Goal: Task Accomplishment & Management: Use online tool/utility

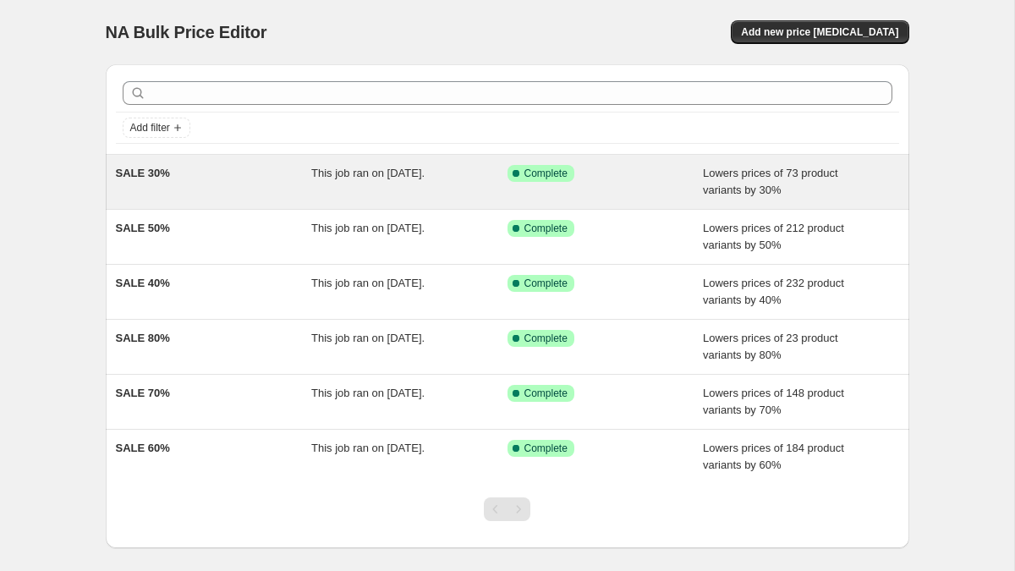
click at [156, 172] on span "SALE 30%" at bounding box center [143, 173] width 54 height 13
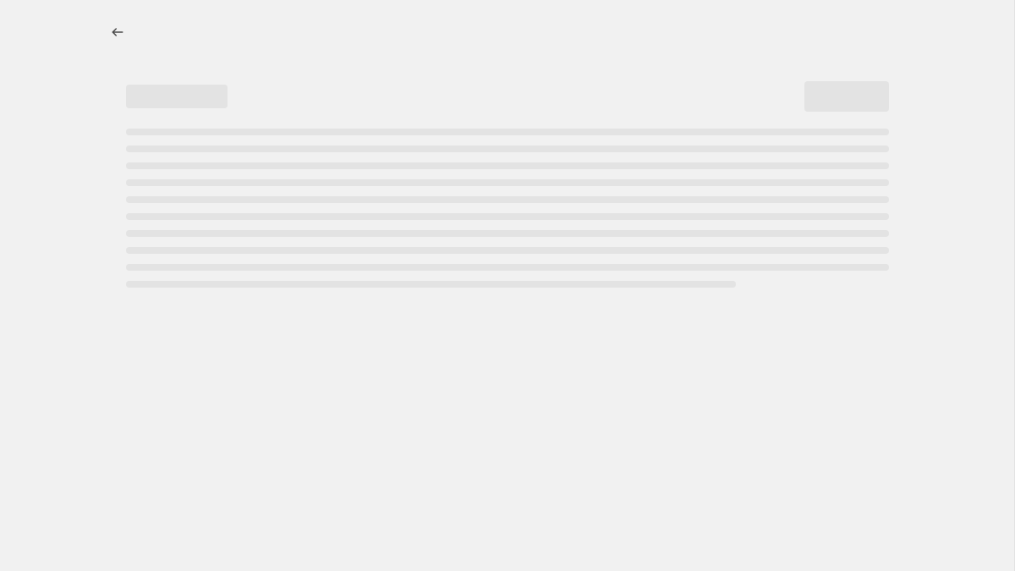
select select "percentage"
select select "tag"
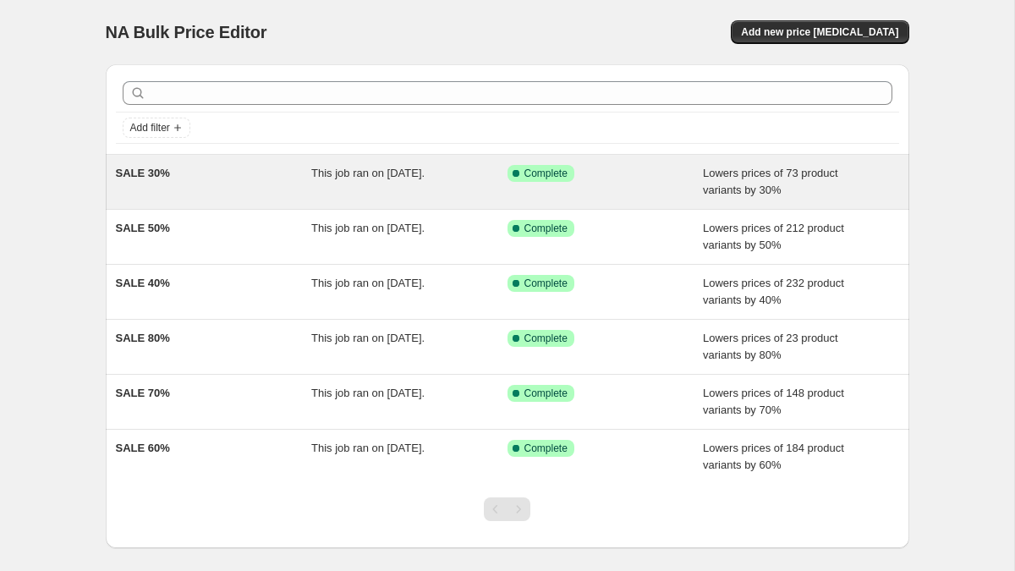
click at [151, 173] on span "SALE 30%" at bounding box center [143, 173] width 54 height 13
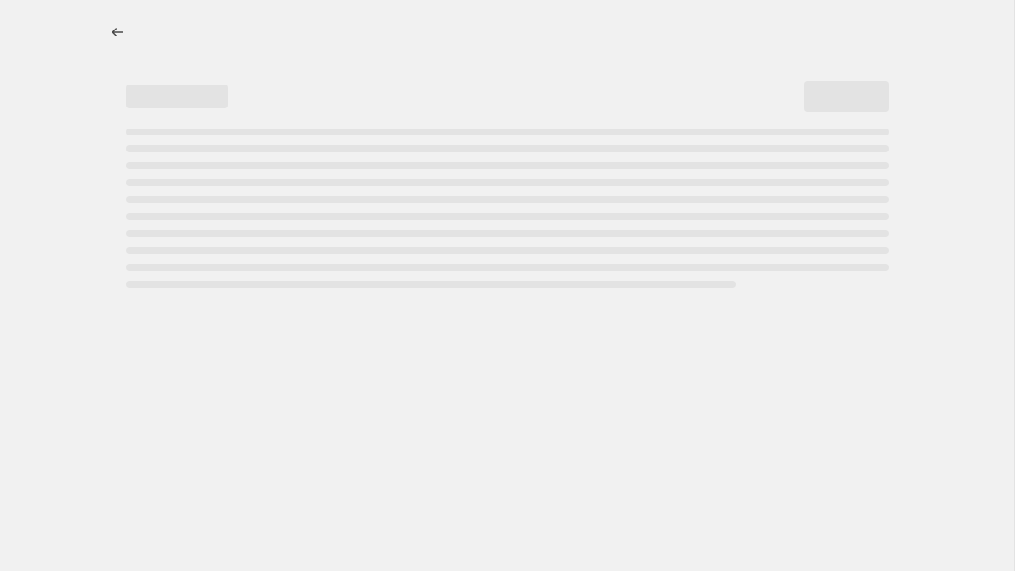
select select "percentage"
select select "tag"
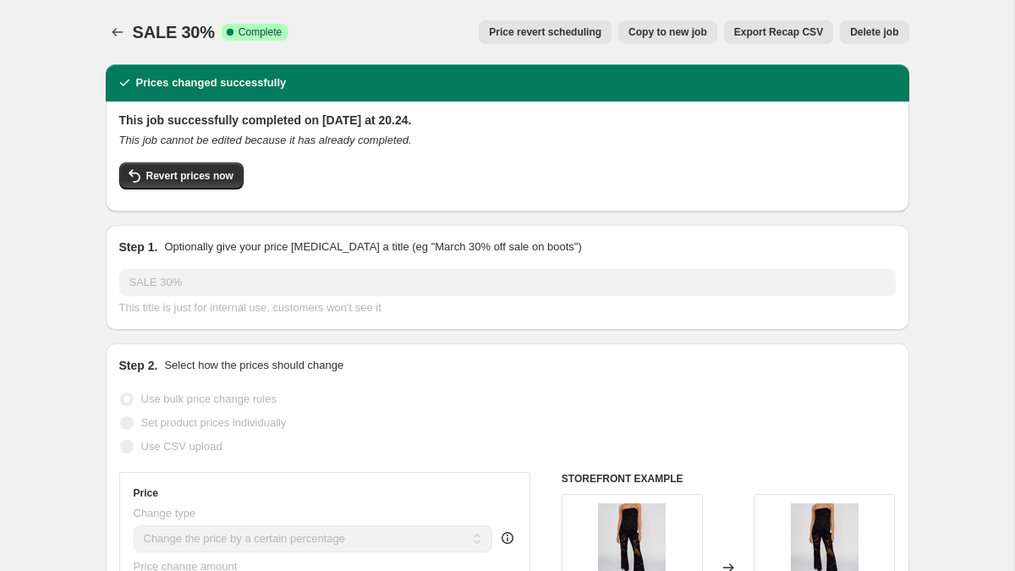
click at [656, 39] on button "Copy to new job" at bounding box center [667, 32] width 99 height 24
select select "percentage"
select select "tag"
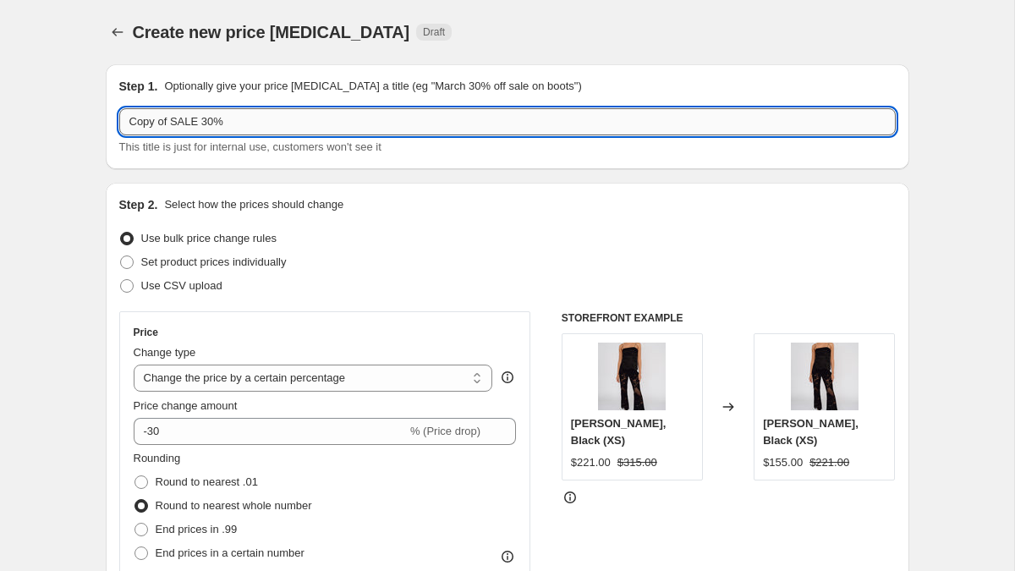
drag, startPoint x: 202, startPoint y: 128, endPoint x: 130, endPoint y: 127, distance: 71.9
click at [130, 127] on input "Copy of SALE 30%" at bounding box center [507, 121] width 777 height 27
click at [188, 130] on input "Copy of SALE 30%" at bounding box center [507, 121] width 777 height 27
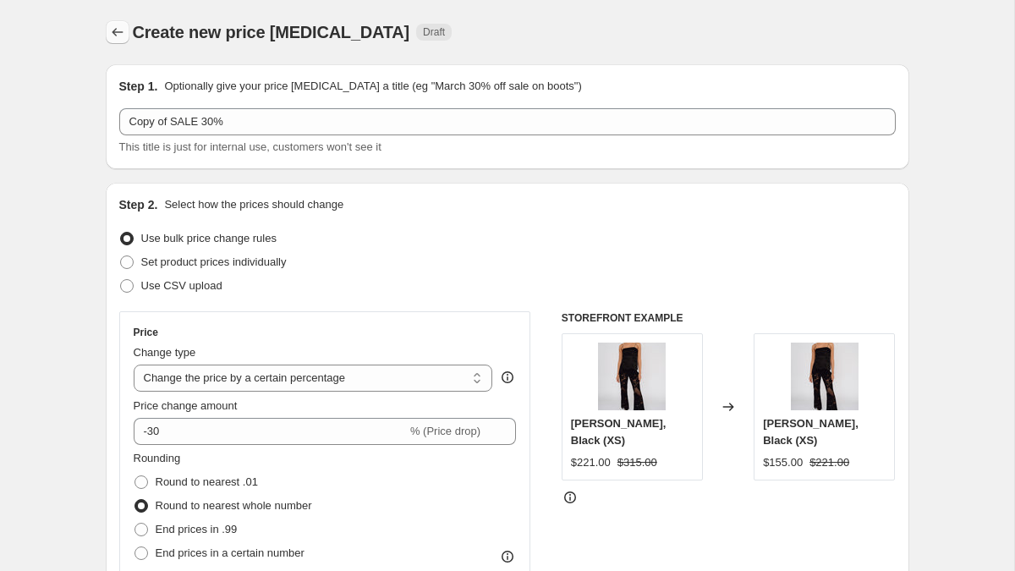
click at [120, 28] on icon "Price change jobs" at bounding box center [117, 32] width 17 height 17
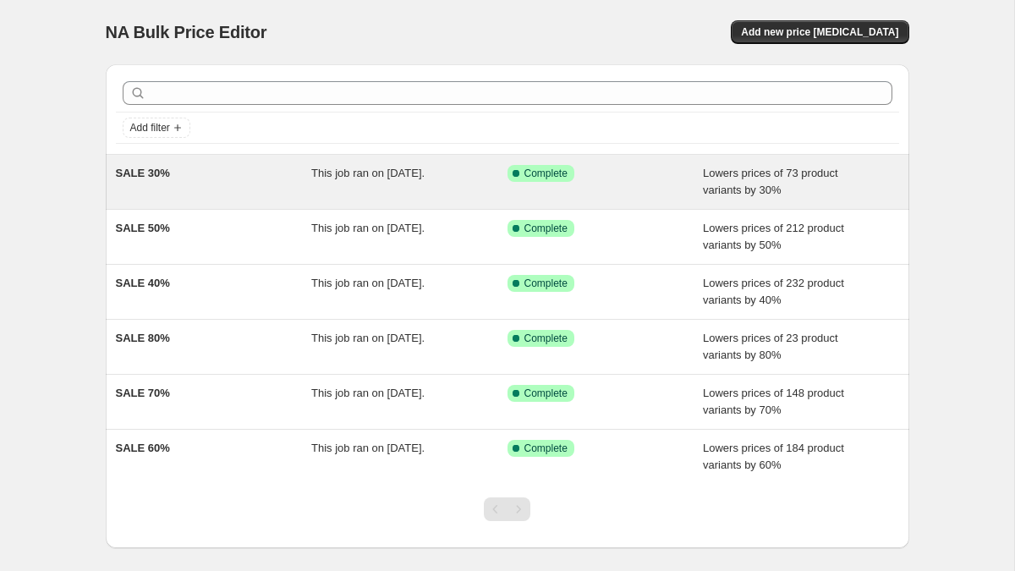
click at [154, 170] on span "SALE 30%" at bounding box center [143, 173] width 54 height 13
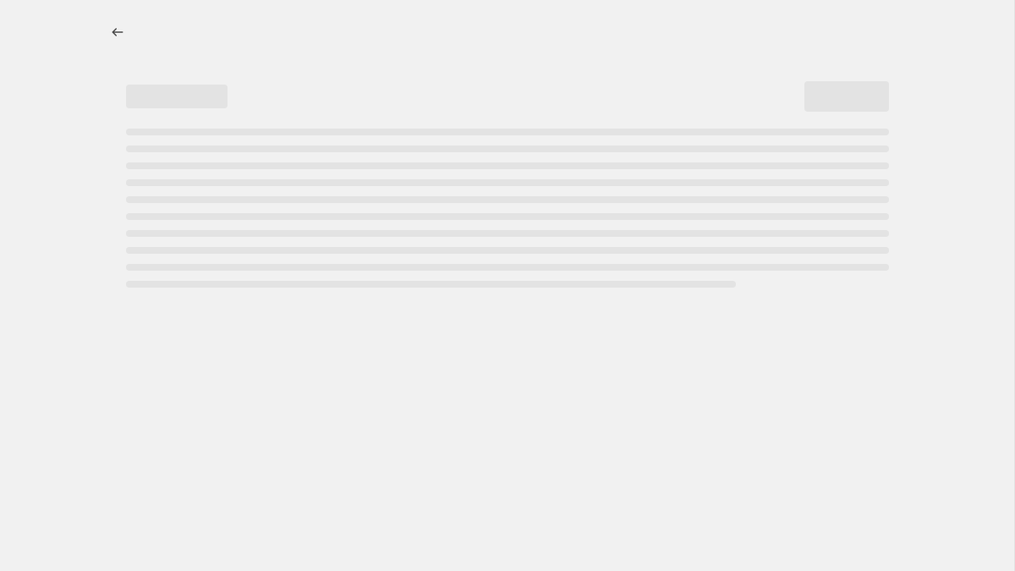
select select "percentage"
select select "tag"
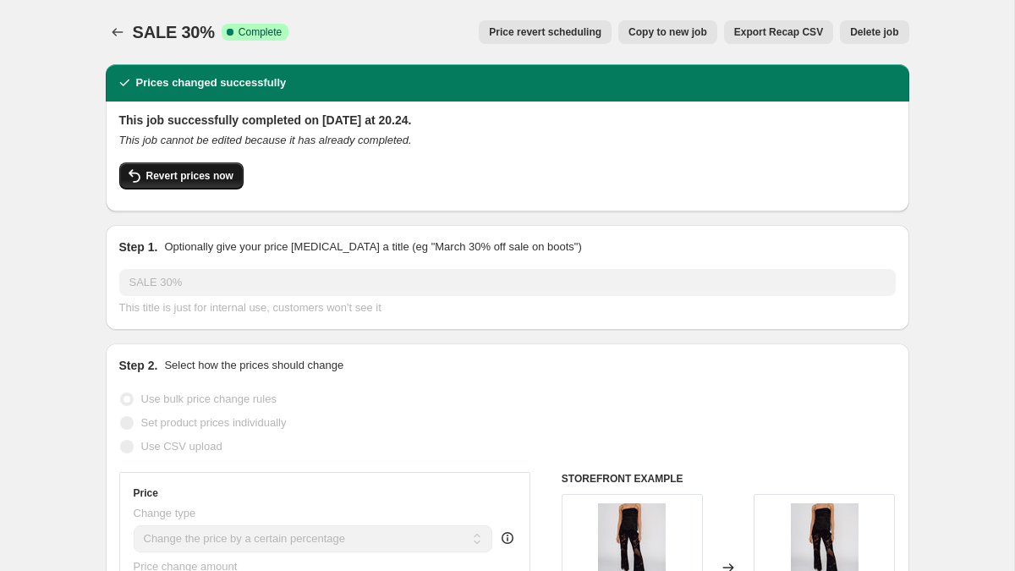
click at [181, 173] on span "Revert prices now" at bounding box center [189, 176] width 87 height 14
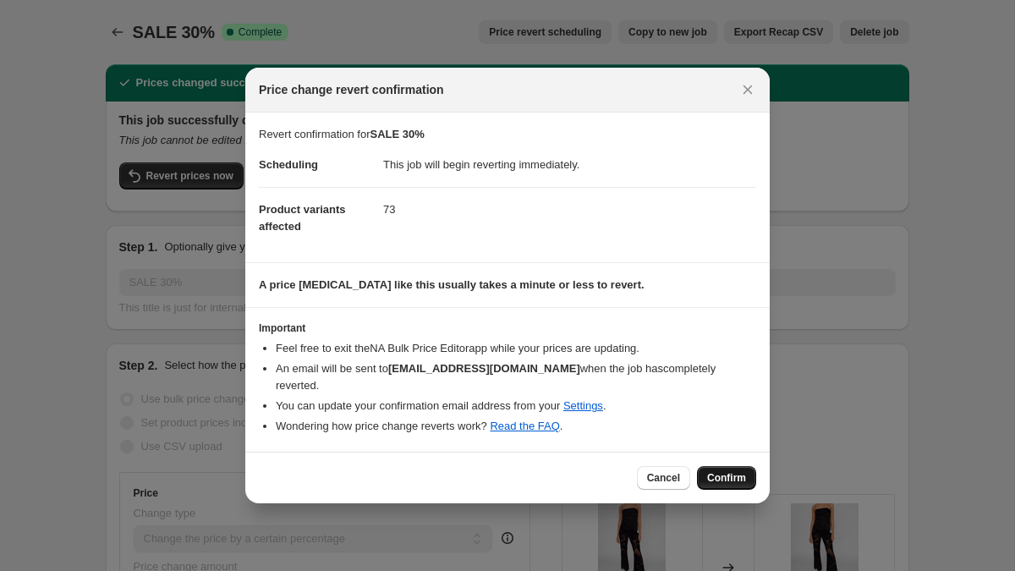
click at [720, 471] on span "Confirm" at bounding box center [726, 478] width 39 height 14
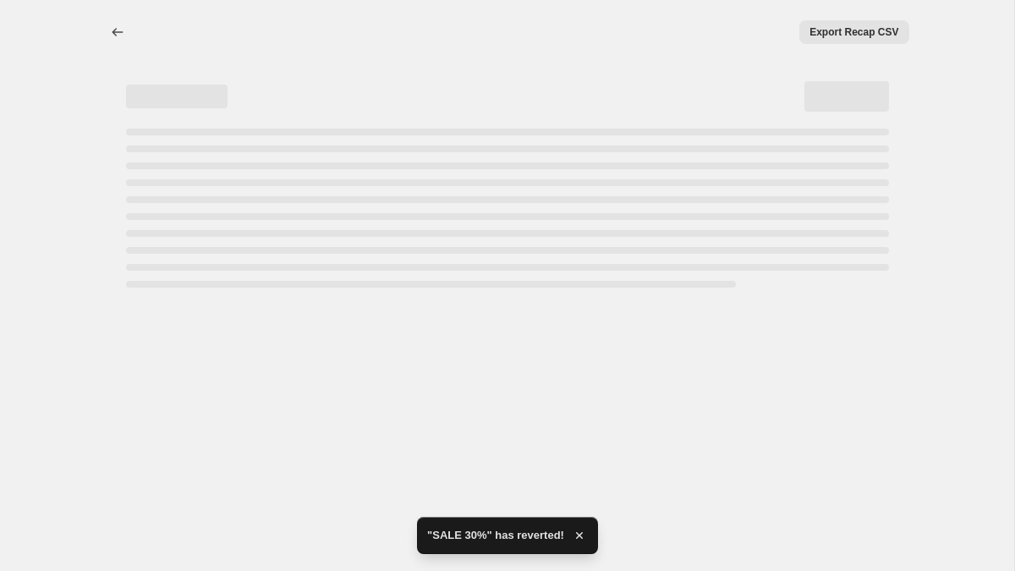
select select "percentage"
select select "tag"
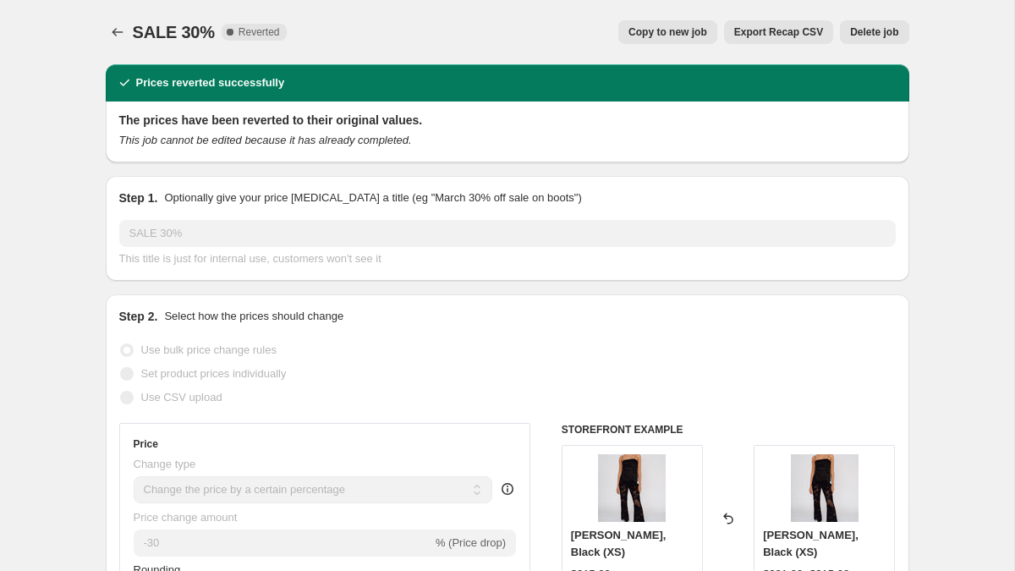
click at [678, 34] on span "Copy to new job" at bounding box center [668, 32] width 79 height 14
select select "percentage"
select select "tag"
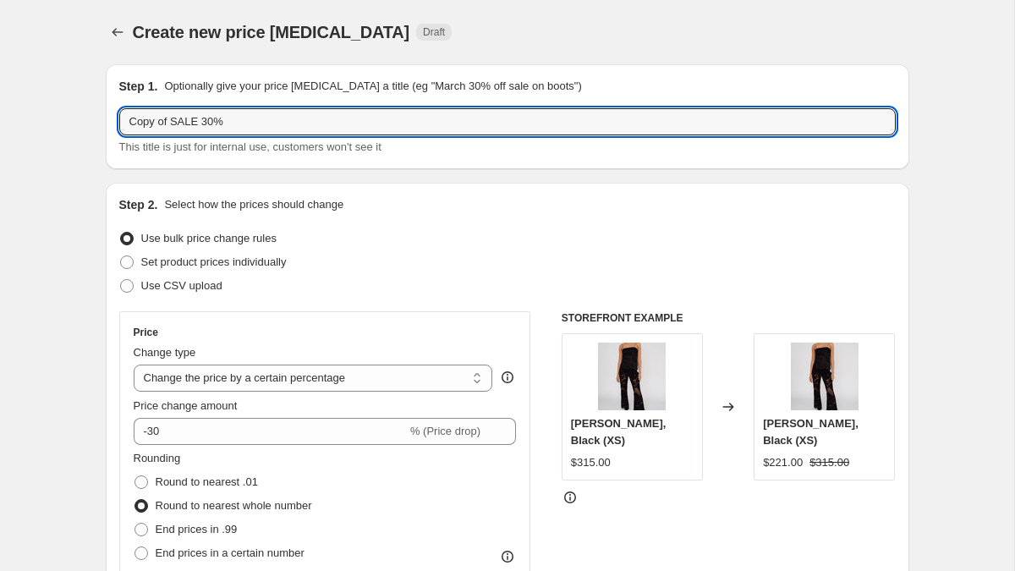
drag, startPoint x: 174, startPoint y: 119, endPoint x: 100, endPoint y: 119, distance: 74.4
click at [266, 123] on input "SALE 30%" at bounding box center [507, 121] width 777 height 27
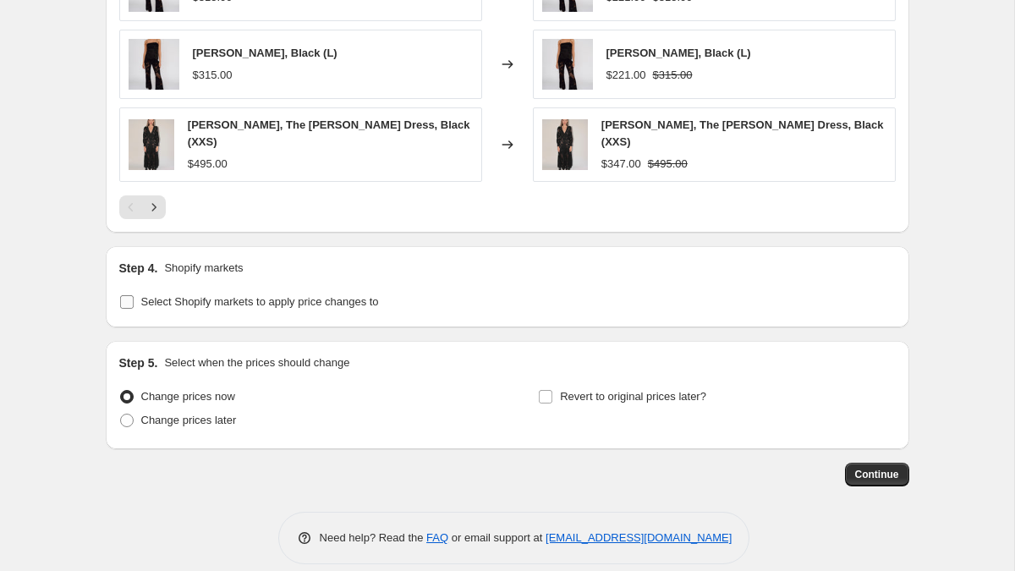
scroll to position [1405, 0]
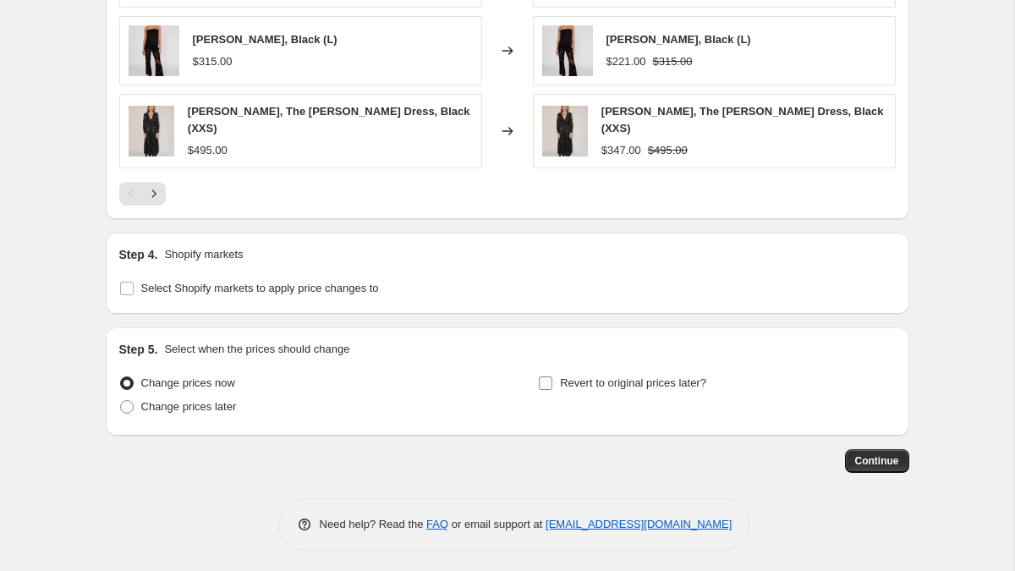
type input "SALE 30% 18 sep 2025"
click at [546, 377] on input "Revert to original prices later?" at bounding box center [546, 383] width 14 height 14
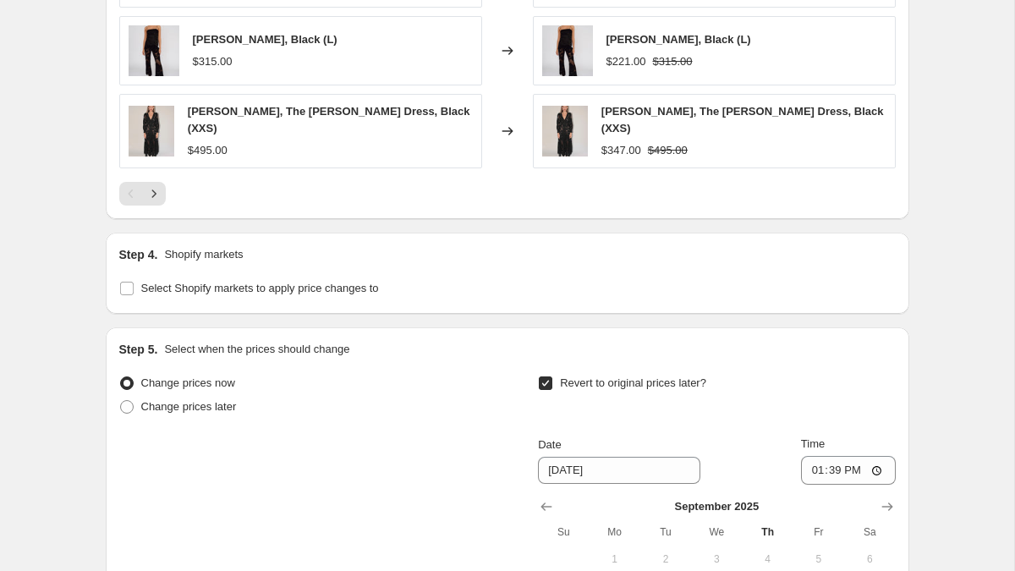
click at [546, 377] on input "Revert to original prices later?" at bounding box center [546, 383] width 14 height 14
checkbox input "false"
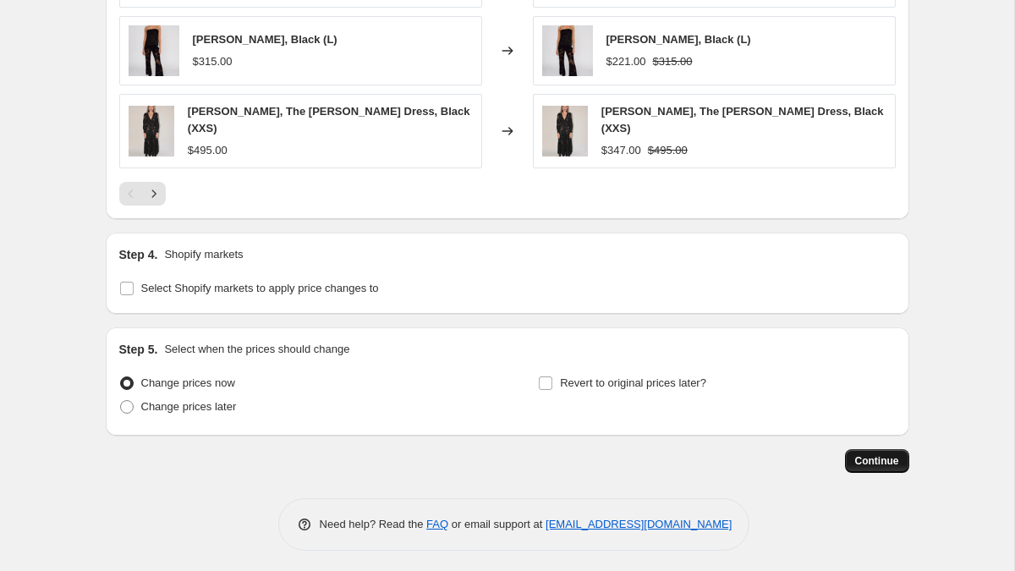
click at [871, 460] on span "Continue" at bounding box center [877, 461] width 44 height 14
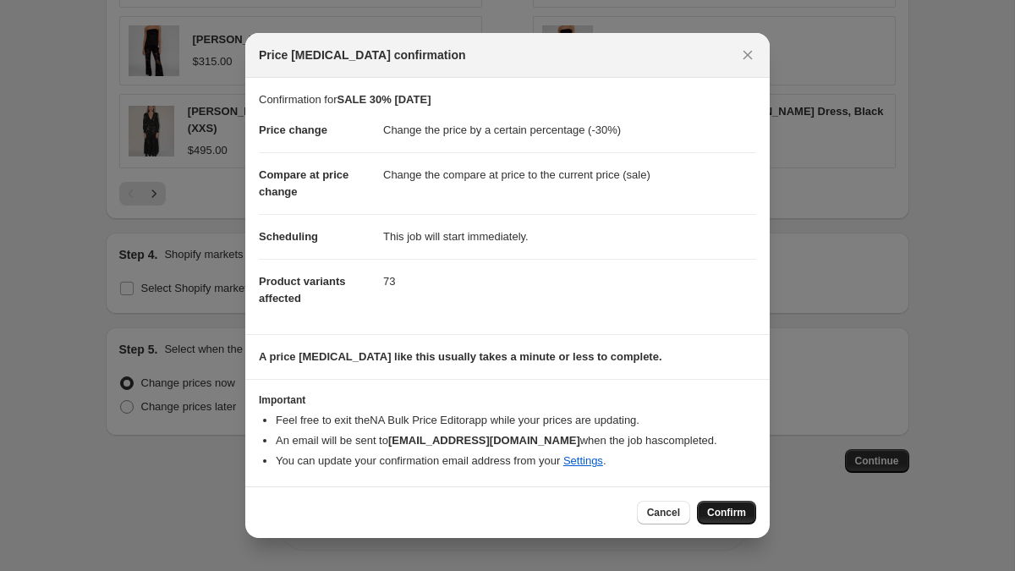
click at [718, 511] on span "Confirm" at bounding box center [726, 513] width 39 height 14
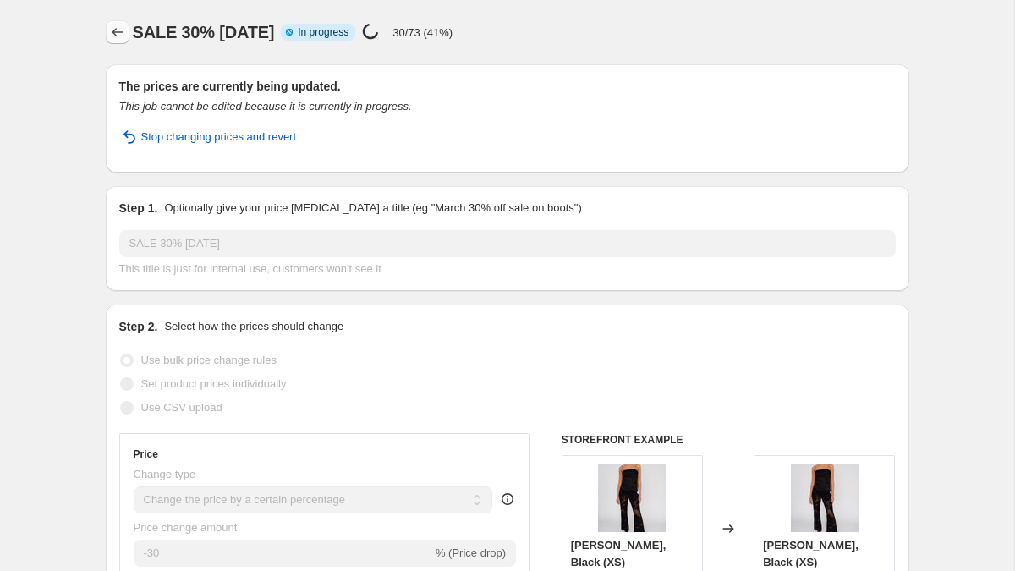
click at [116, 29] on icon "Price change jobs" at bounding box center [117, 32] width 11 height 8
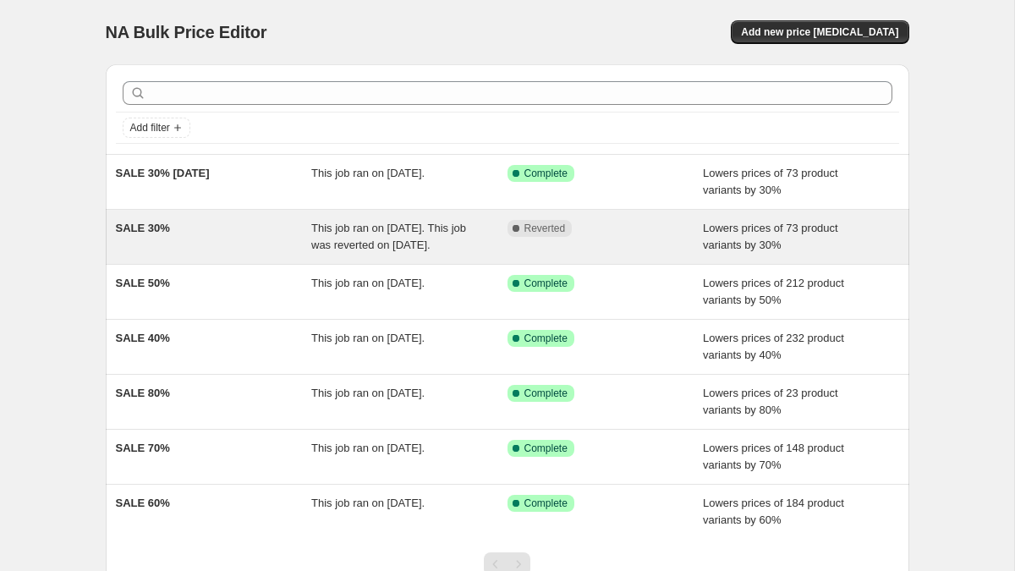
click at [196, 235] on div "SALE 30%" at bounding box center [214, 237] width 196 height 34
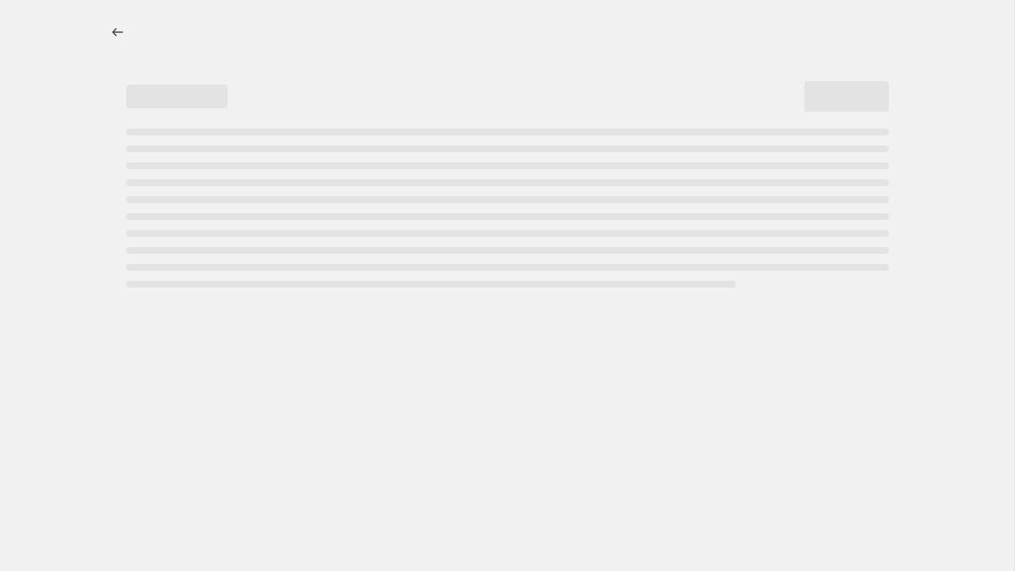
select select "percentage"
select select "tag"
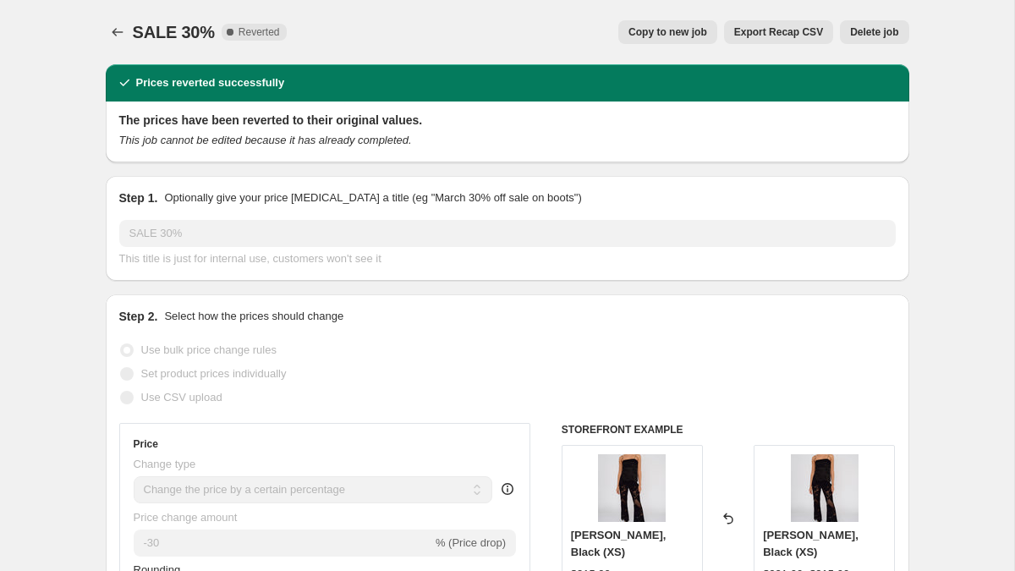
click at [860, 30] on span "Delete job" at bounding box center [874, 32] width 48 height 14
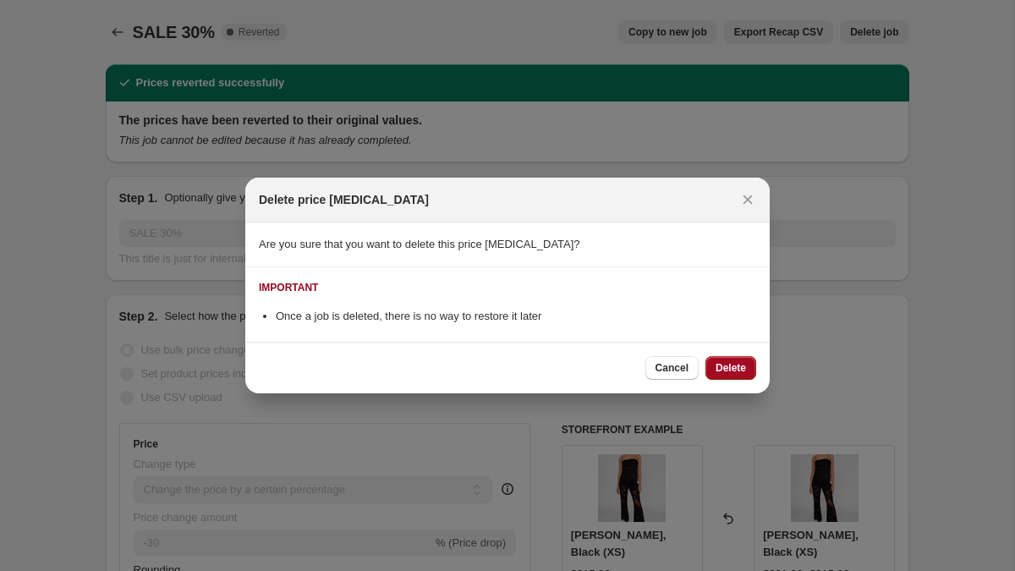
click at [731, 367] on span "Delete" at bounding box center [731, 368] width 30 height 14
